Goal: Answer question/provide support

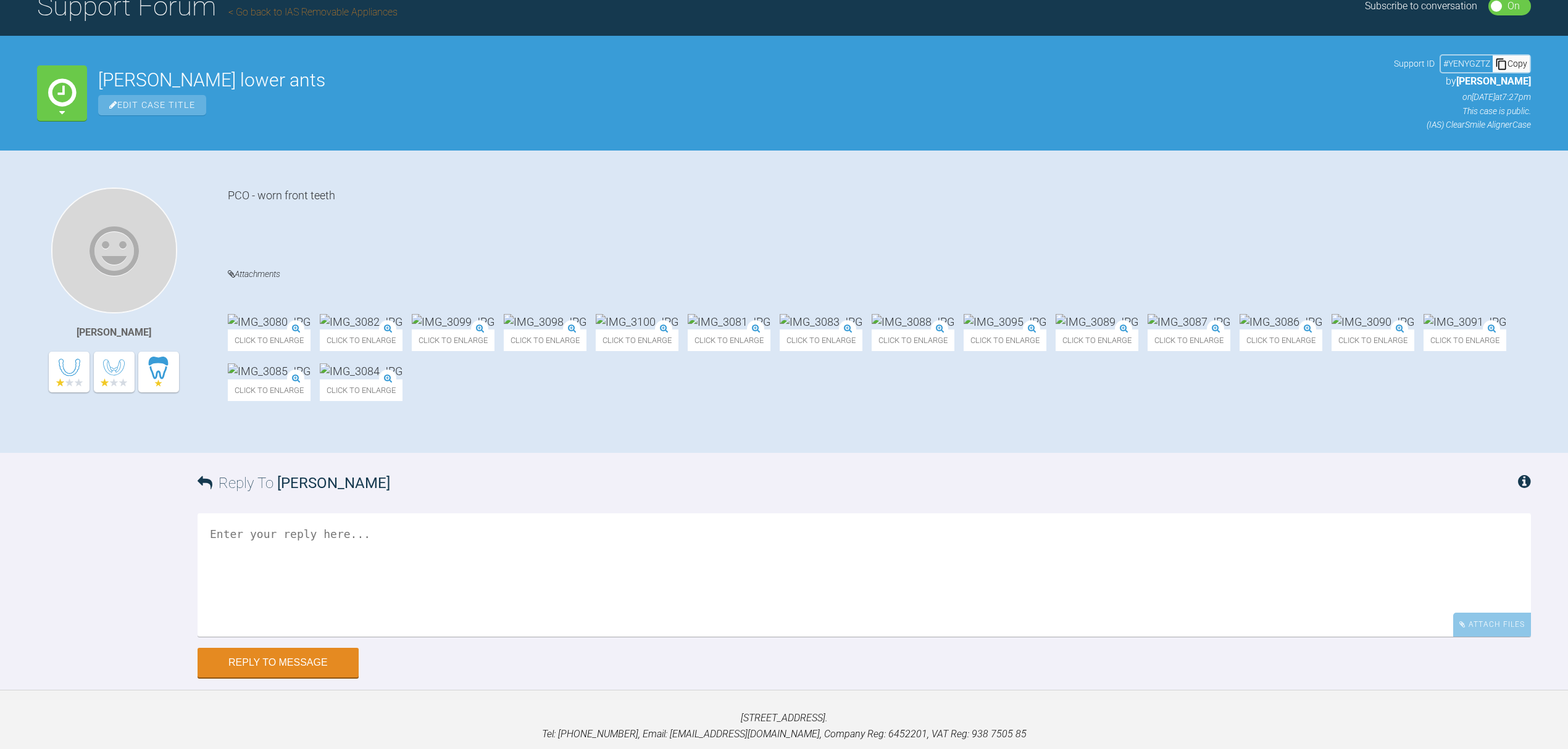
scroll to position [186, 0]
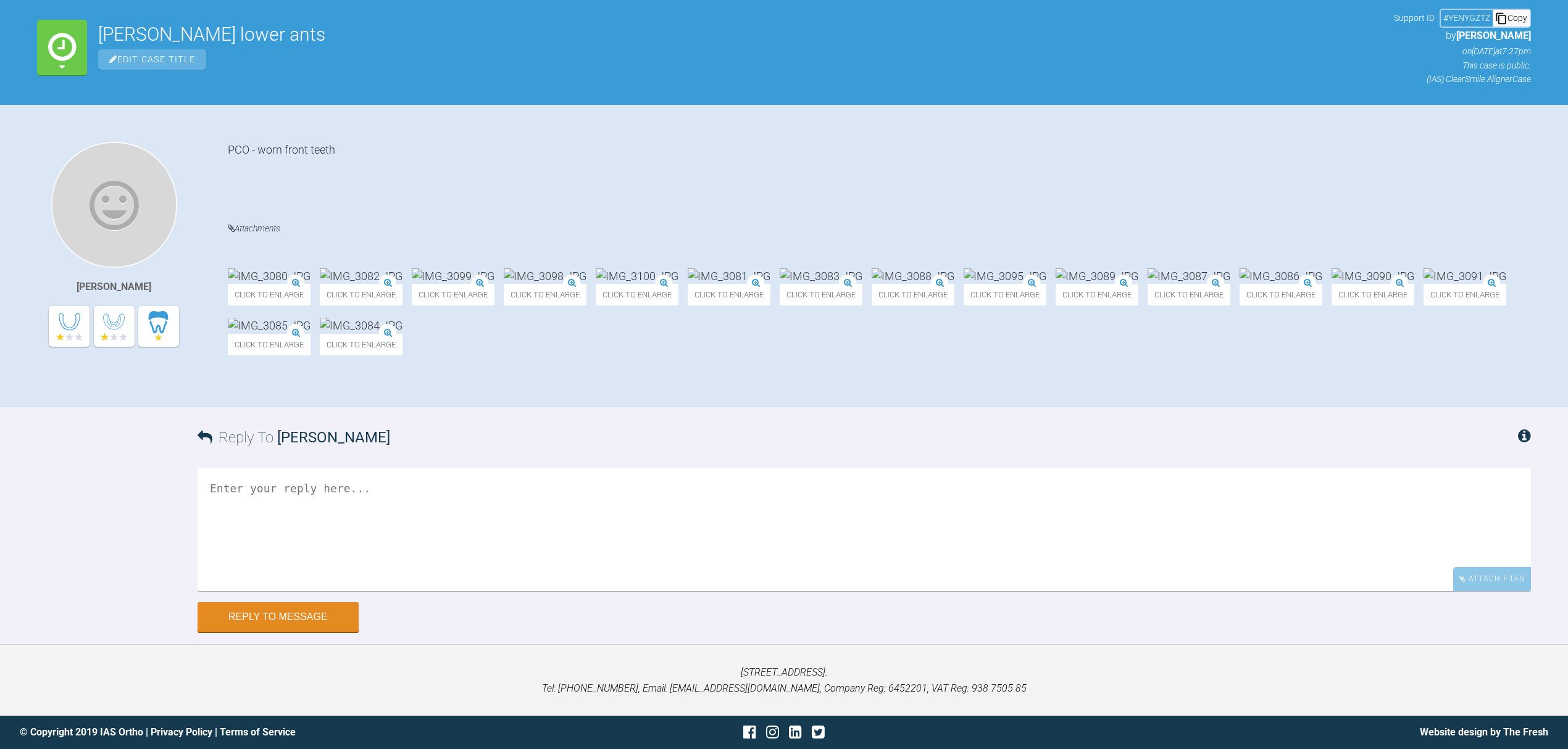
click at [321, 492] on textarea at bounding box center [864, 529] width 1333 height 123
type textarea "will write notes shortly"
click at [312, 622] on button "Reply to Message" at bounding box center [278, 618] width 161 height 30
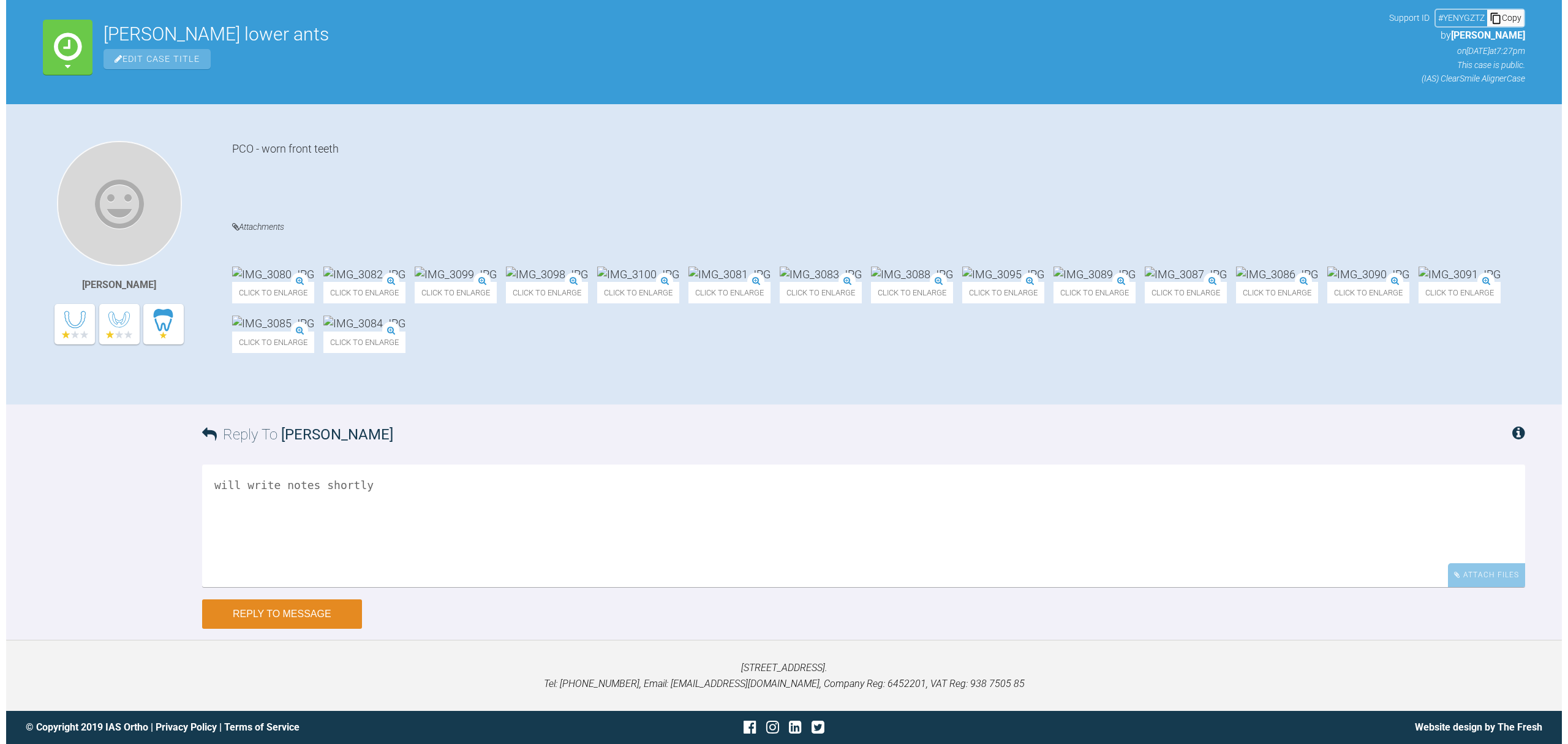
scroll to position [0, 0]
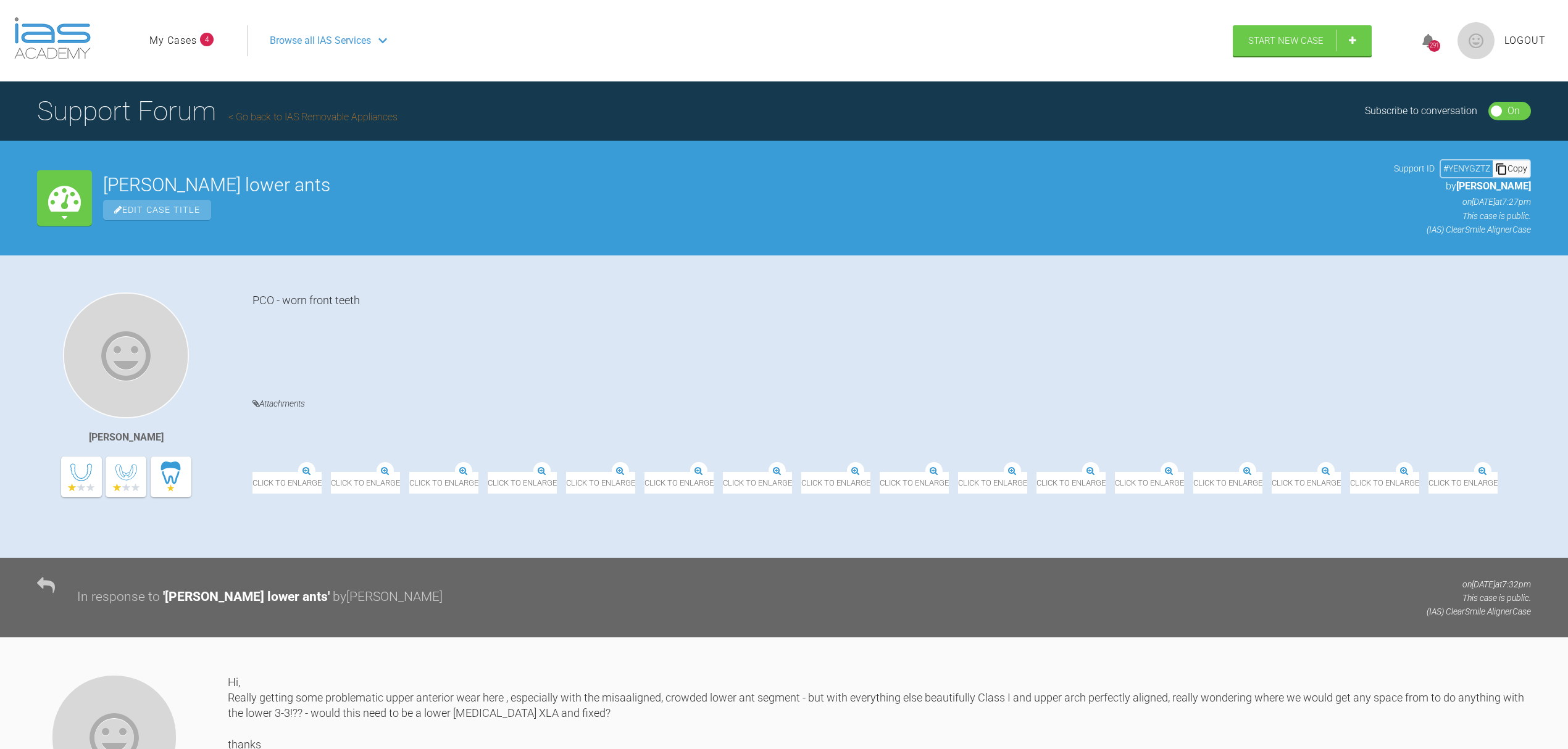
click at [206, 43] on span "4" at bounding box center [207, 39] width 14 height 14
